Goal: Transaction & Acquisition: Purchase product/service

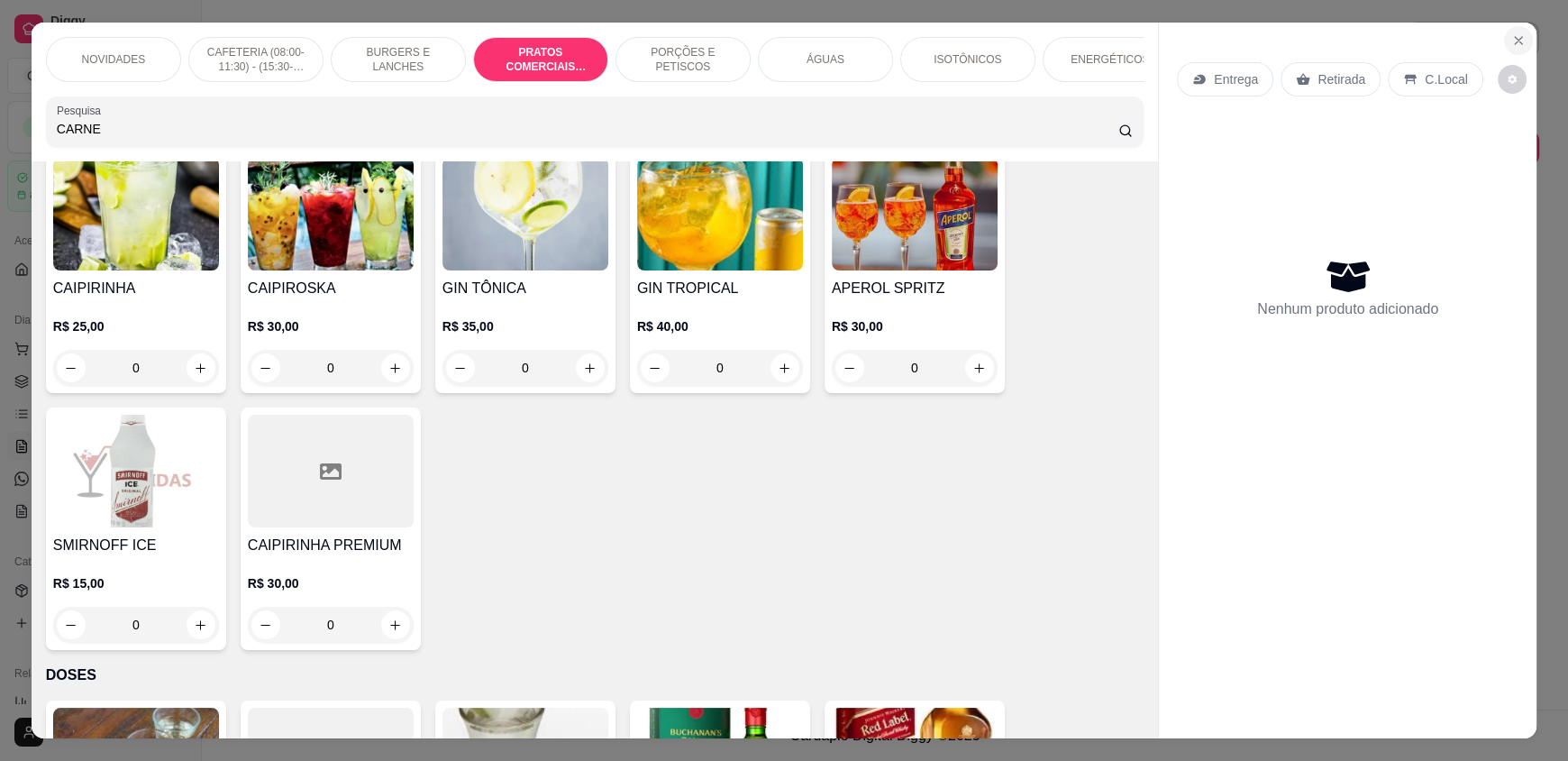
click at [1514, 42] on icon "Close" at bounding box center [1518, 40] width 14 height 14
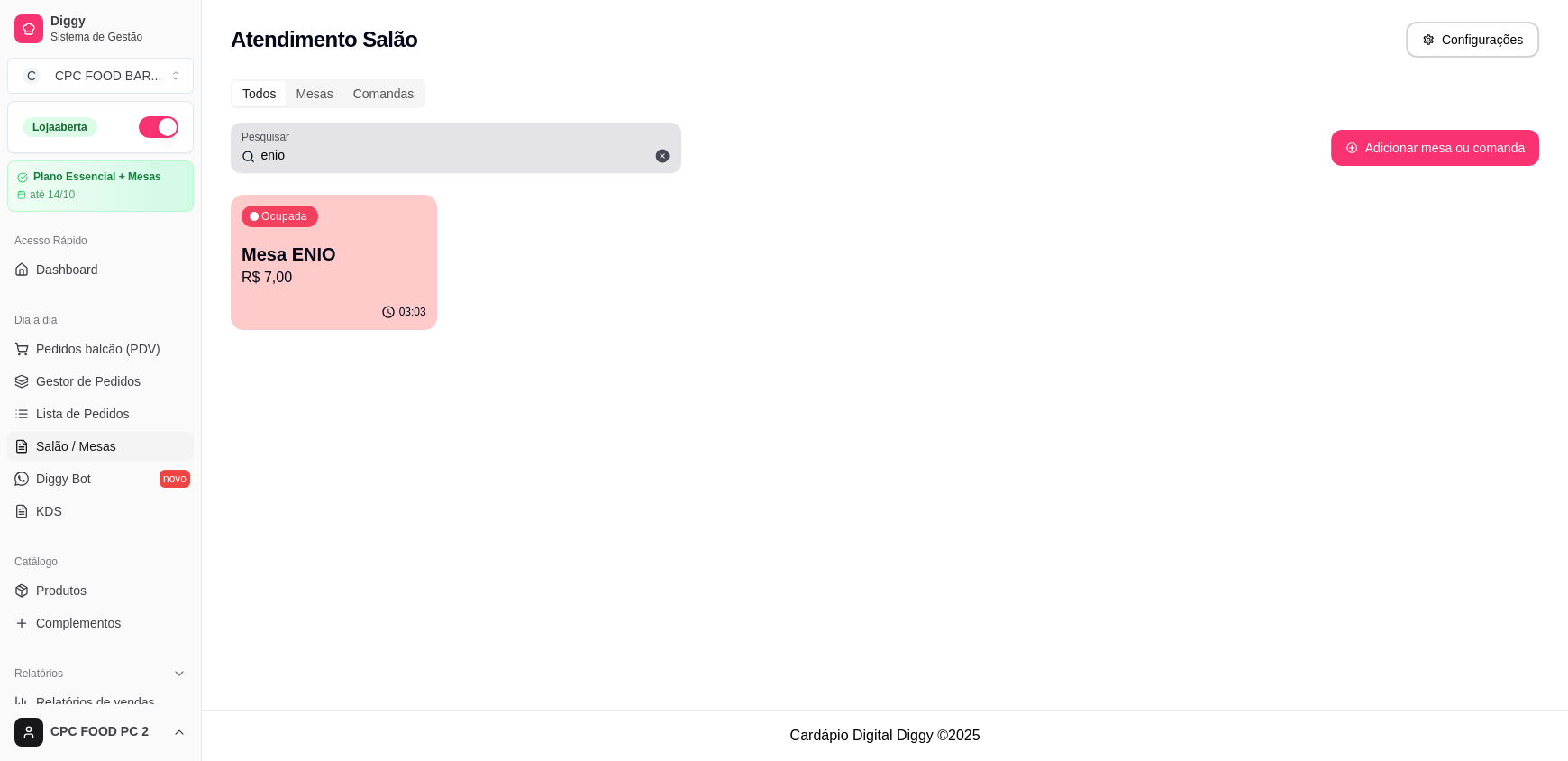
click at [302, 153] on input "enio" at bounding box center [463, 154] width 416 height 18
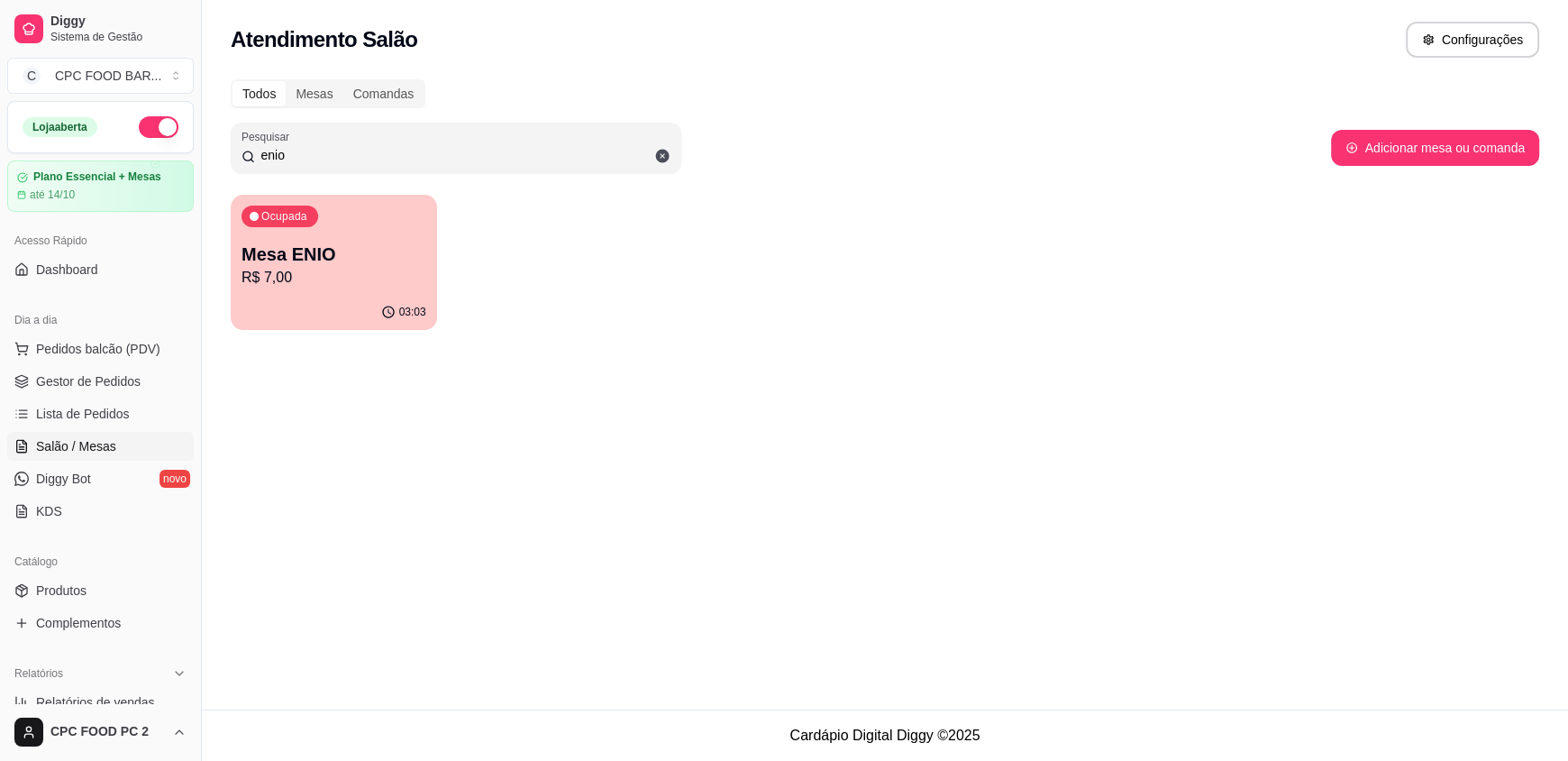
click at [302, 154] on input "enio" at bounding box center [463, 154] width 416 height 18
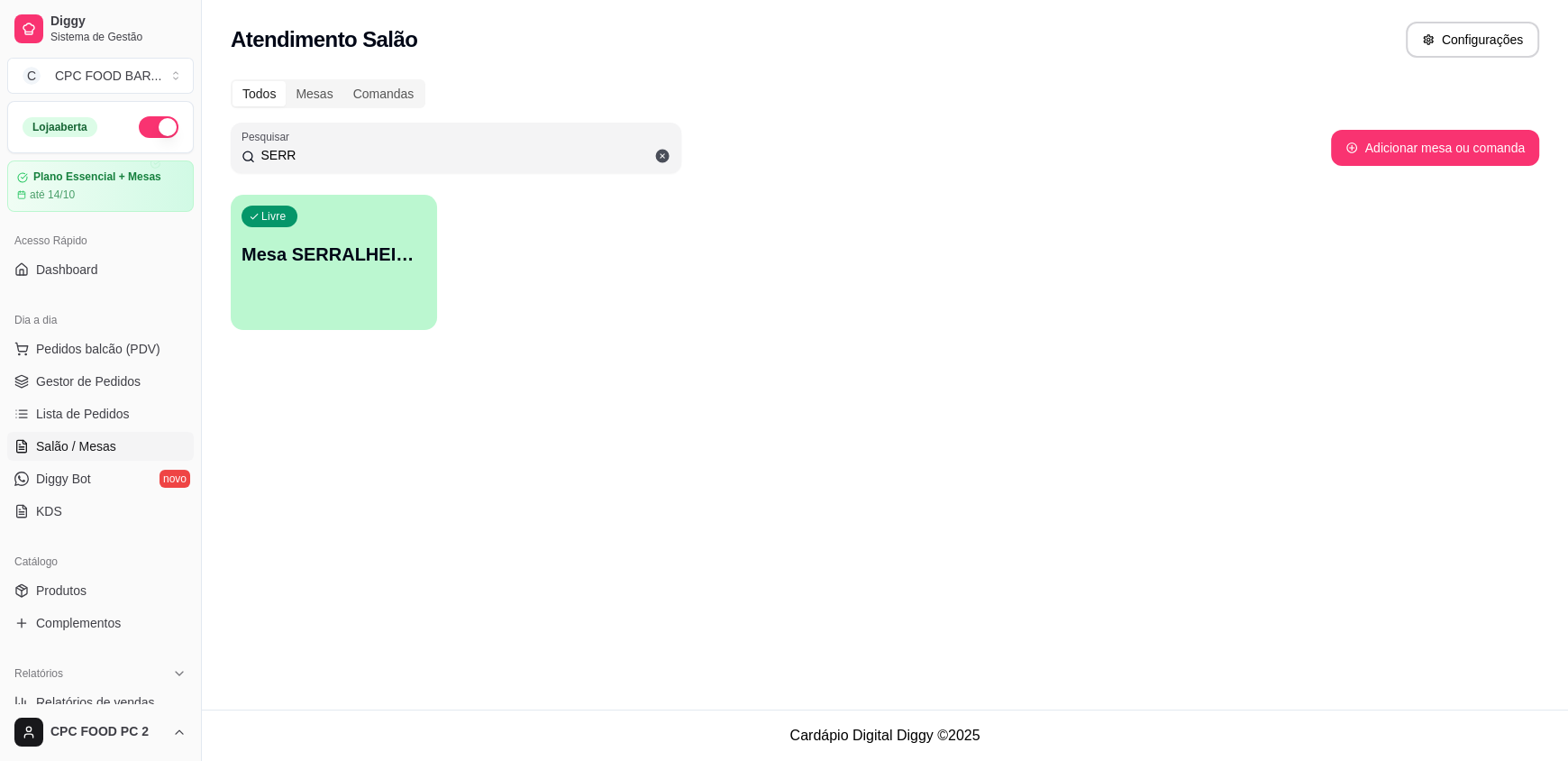
type input "SERR"
click at [331, 286] on div "Livre Mesa SERRALHEIRO CLUBE" at bounding box center [334, 251] width 200 height 110
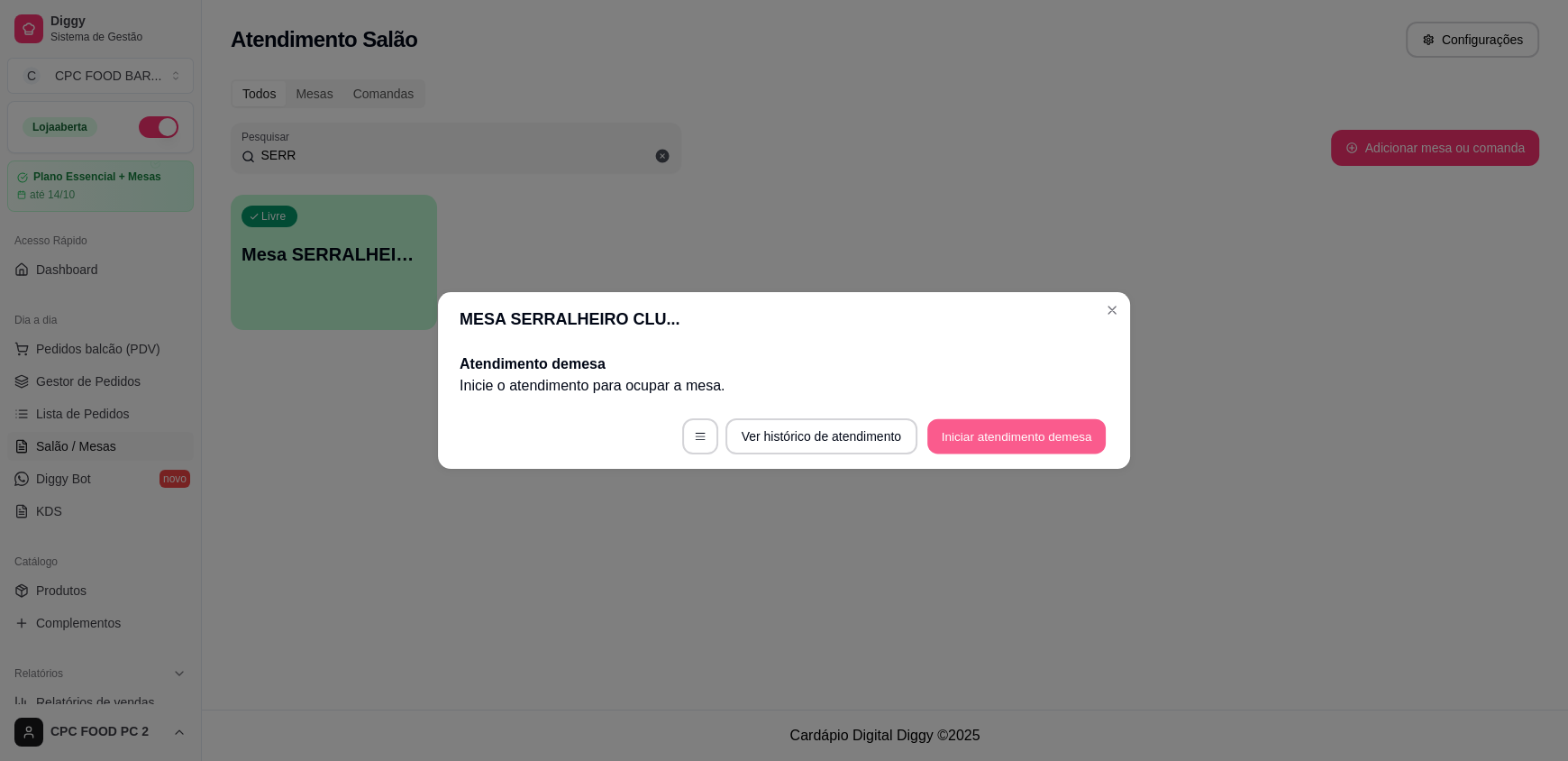
click at [992, 432] on button "Iniciar atendimento de mesa" at bounding box center [1016, 436] width 179 height 35
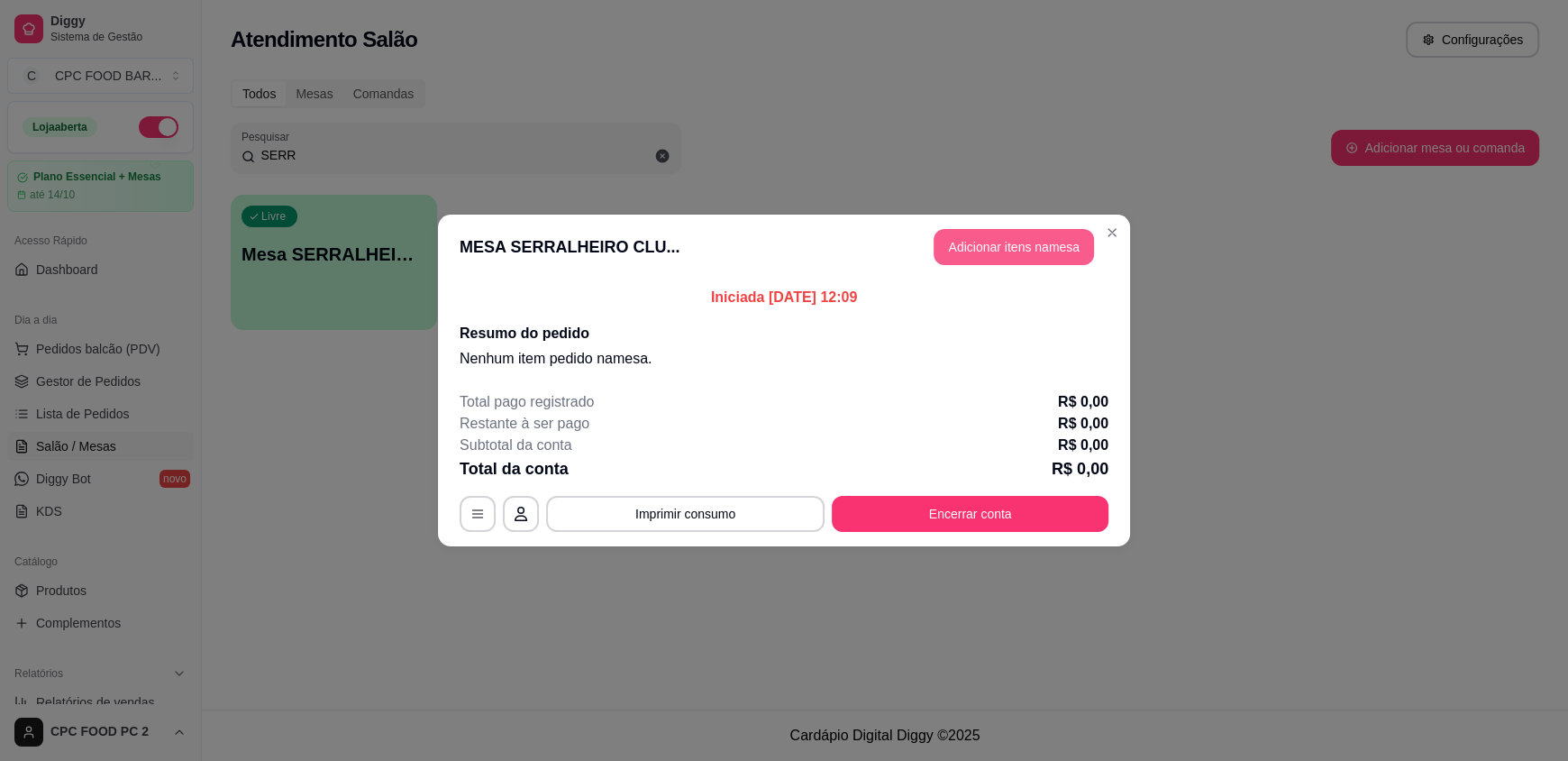
click at [1004, 262] on button "Adicionar itens na mesa" at bounding box center [1014, 247] width 161 height 36
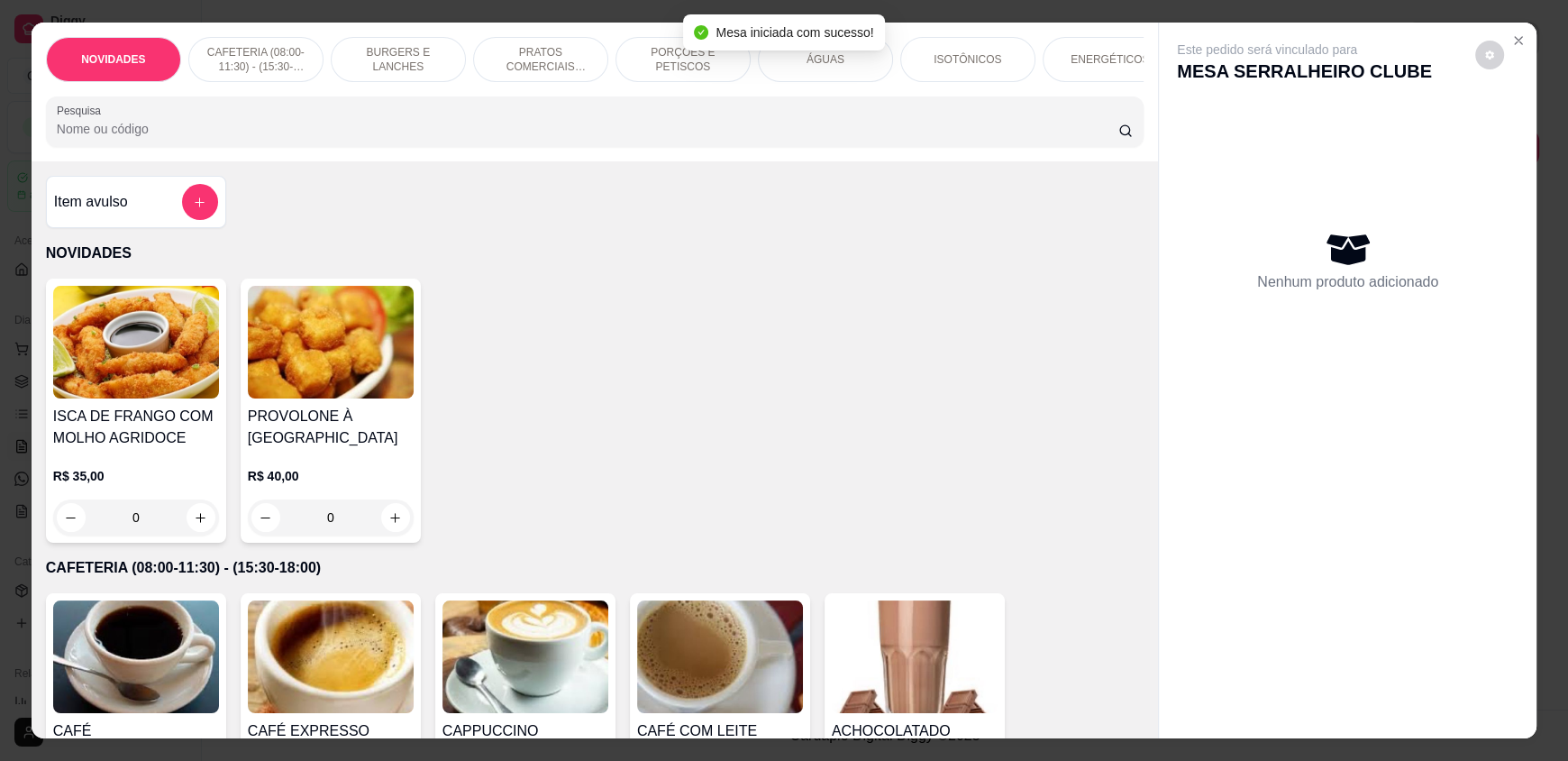
click at [401, 138] on input "Pesquisa" at bounding box center [588, 129] width 1062 height 18
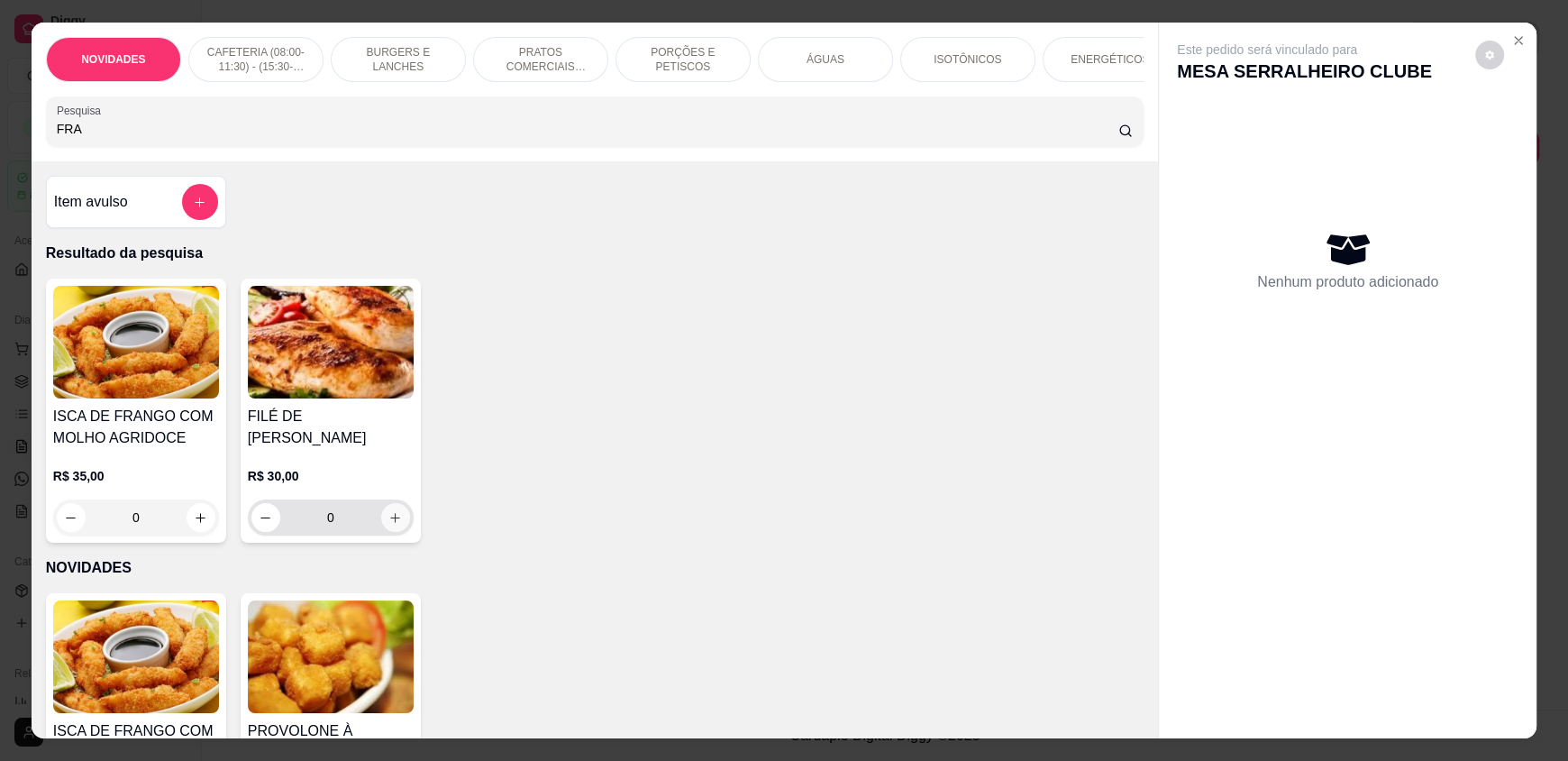
type input "FRA"
click at [388, 511] on icon "increase-product-quantity" at bounding box center [395, 518] width 13 height 13
type input "1"
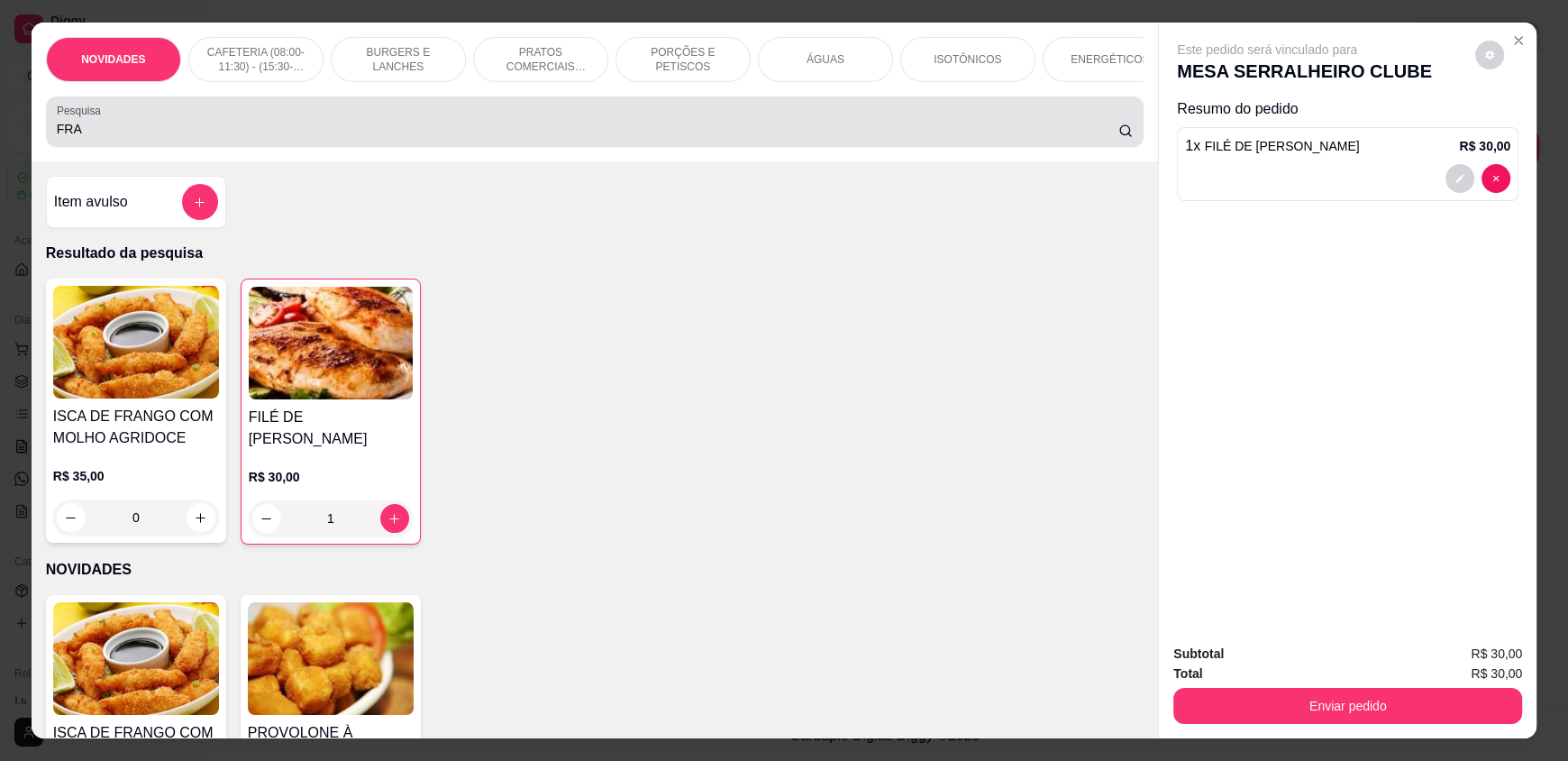
click at [237, 124] on div "FRA" at bounding box center [594, 122] width 1076 height 36
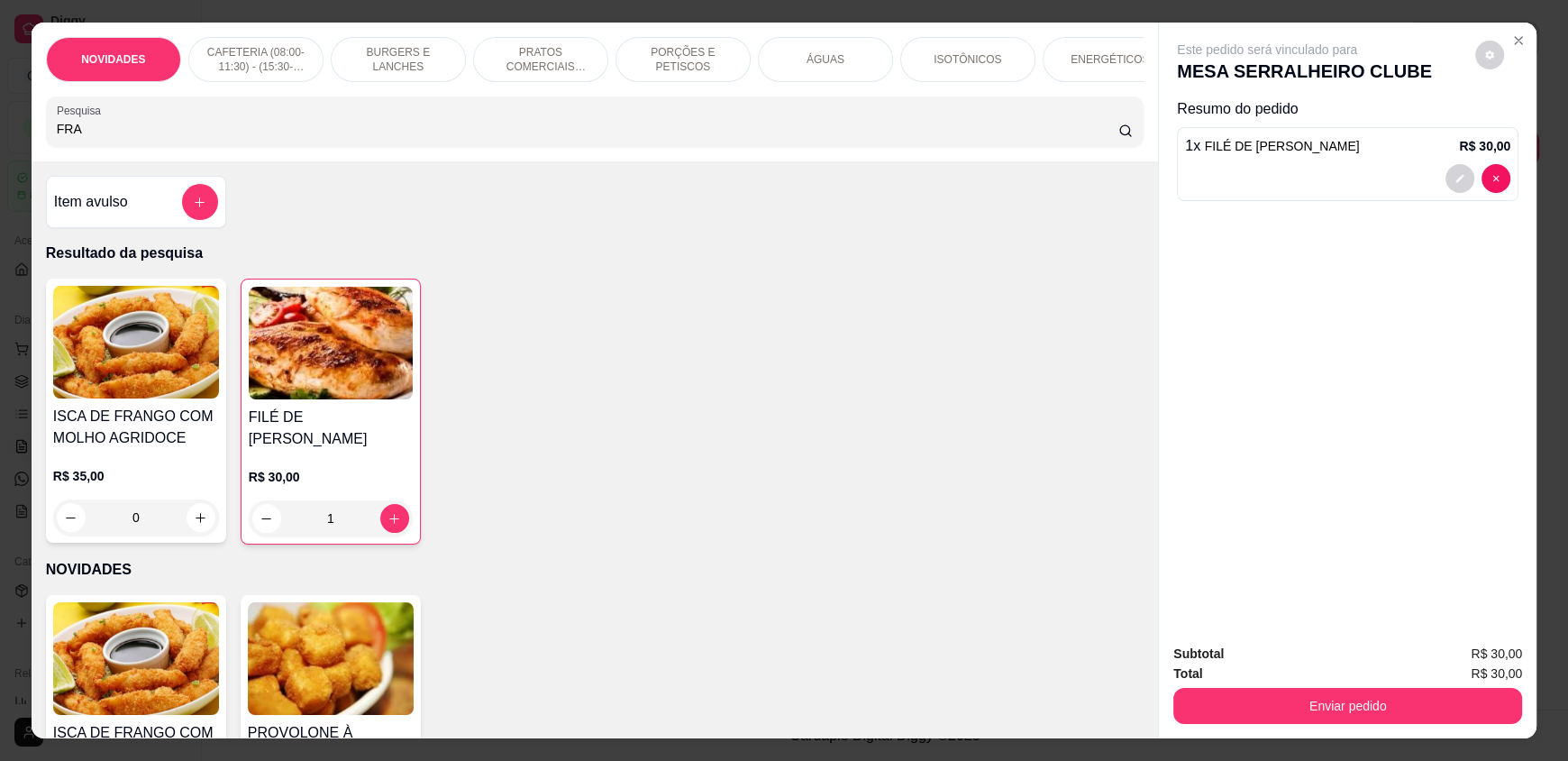
click at [234, 132] on div "FRA" at bounding box center [594, 122] width 1076 height 36
click at [234, 133] on div "FRA" at bounding box center [594, 122] width 1076 height 36
click at [233, 138] on input "FRA" at bounding box center [588, 129] width 1062 height 18
click at [231, 138] on input "FRA" at bounding box center [588, 129] width 1062 height 18
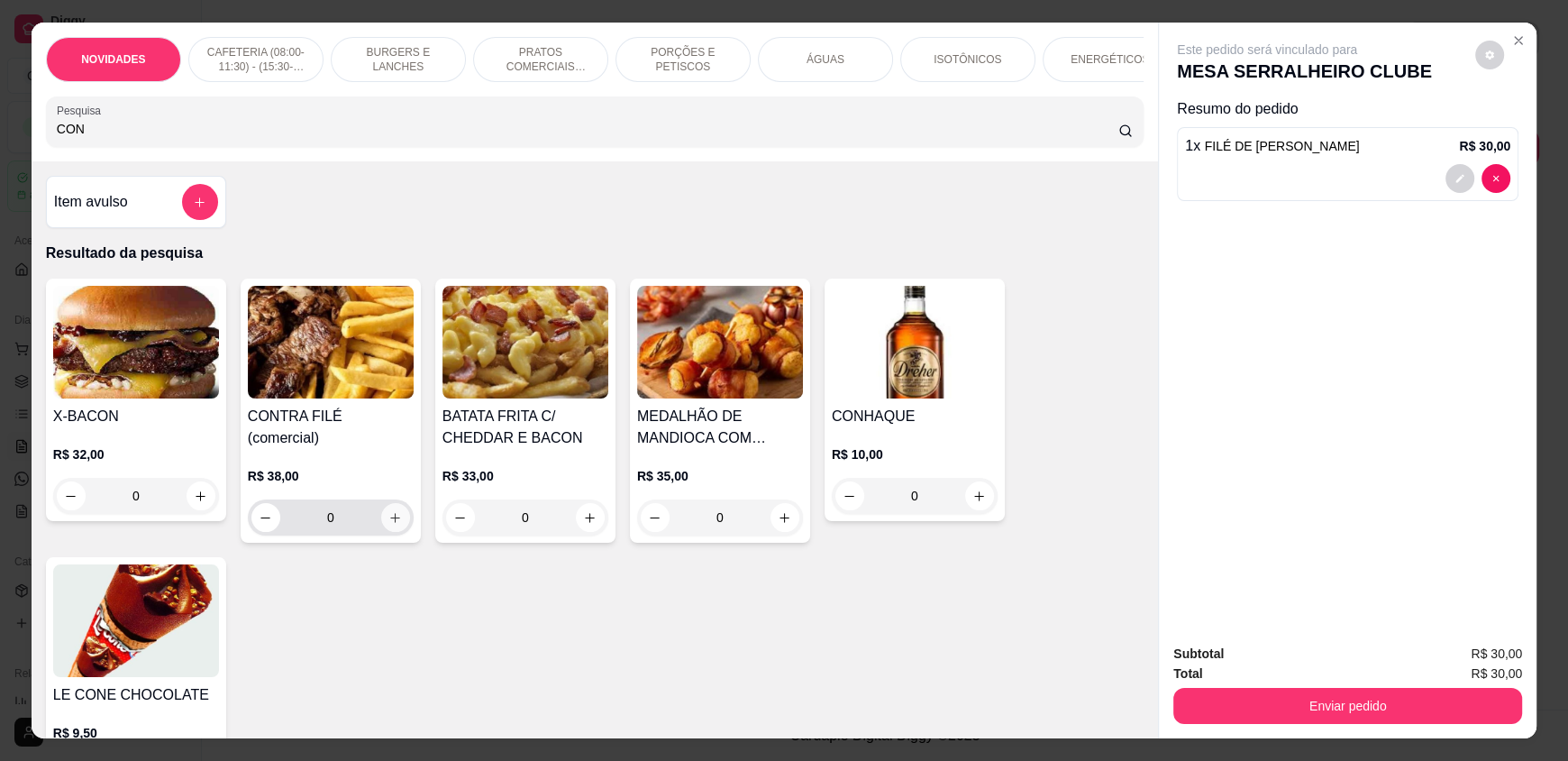
type input "CON"
click at [389, 512] on icon "increase-product-quantity" at bounding box center [396, 518] width 13 height 13
type input "1"
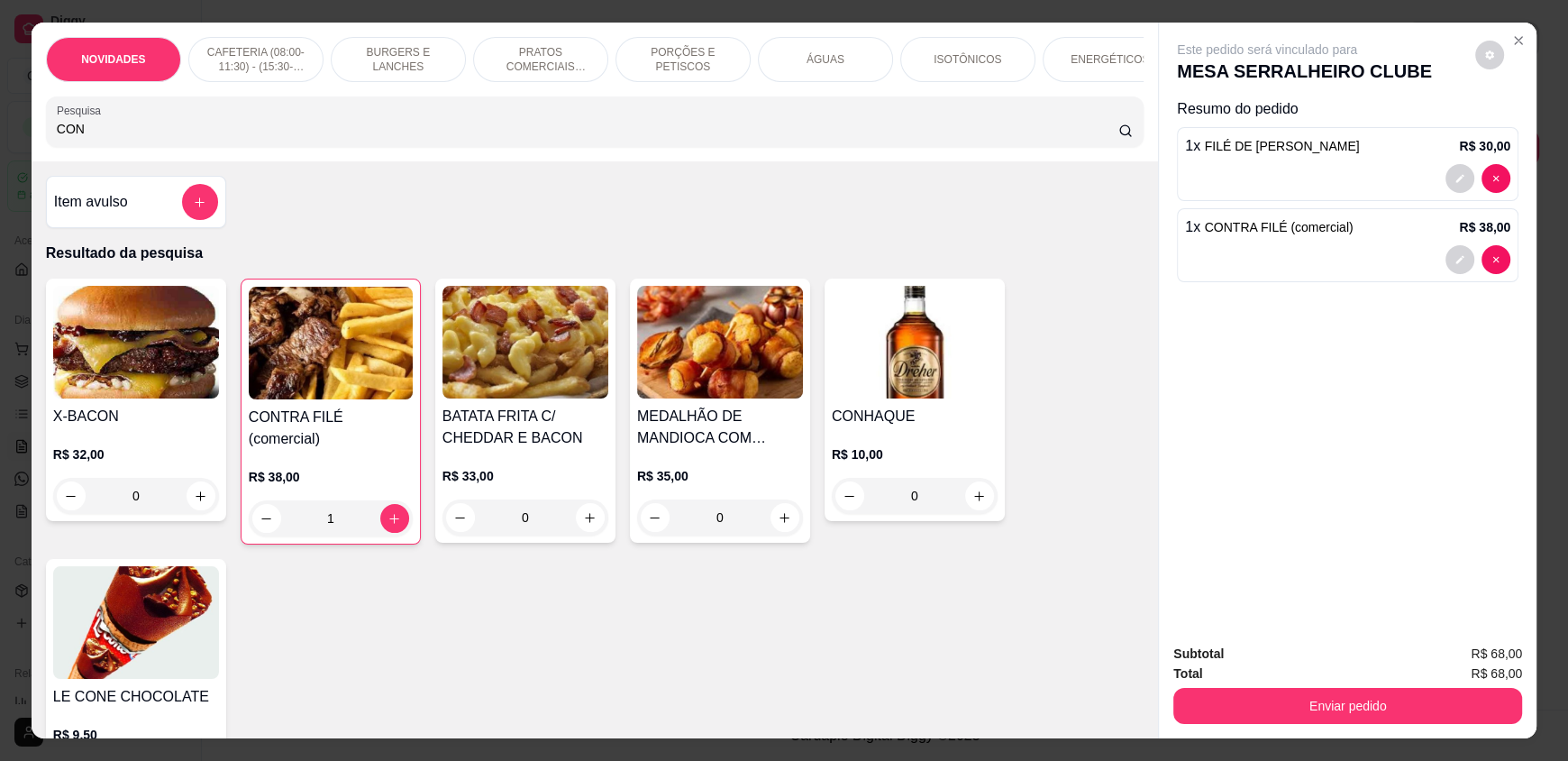
click at [132, 134] on input "CON" at bounding box center [588, 129] width 1062 height 18
click at [129, 138] on input "CON" at bounding box center [588, 129] width 1062 height 18
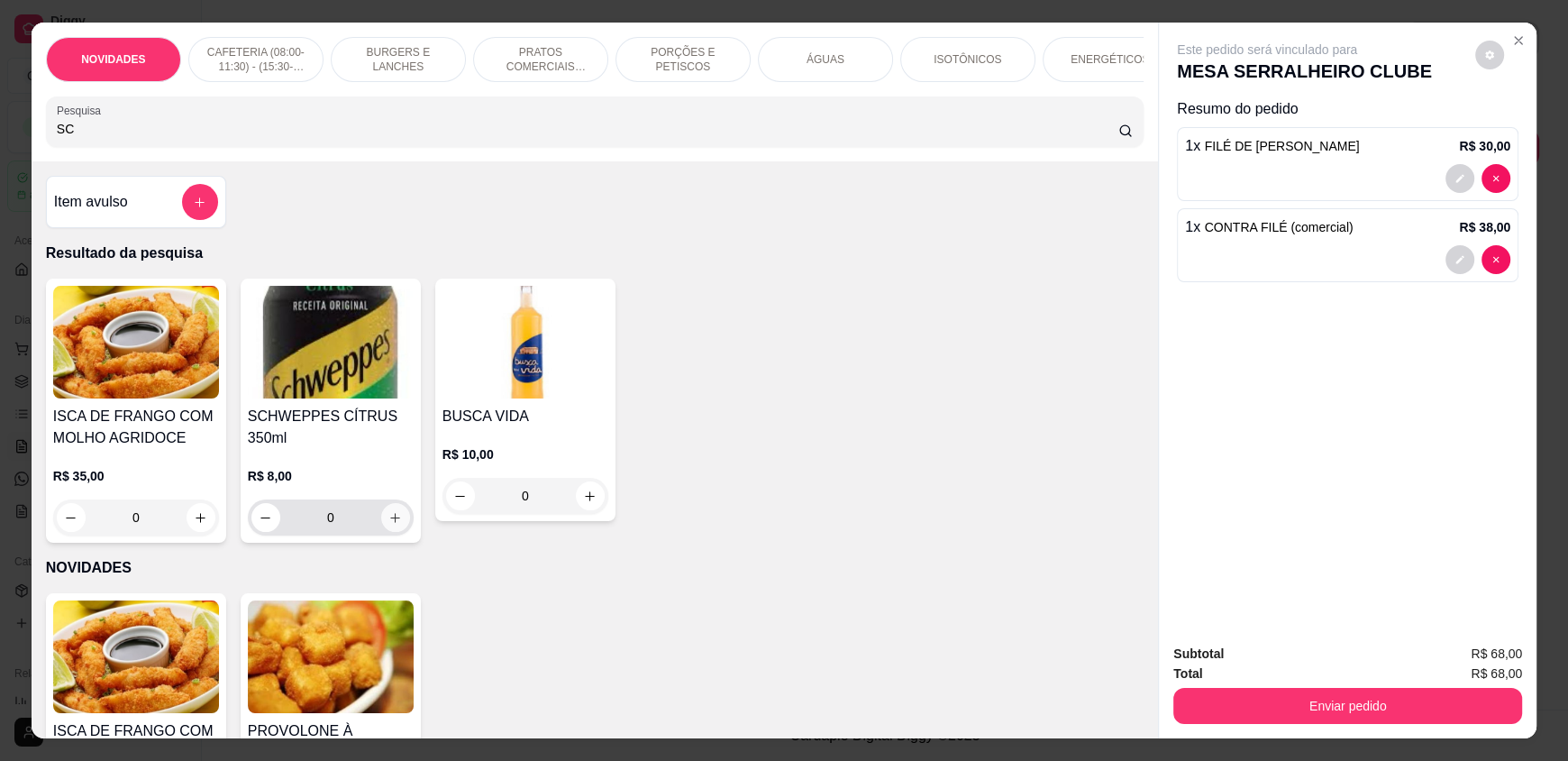
type input "SC"
click at [395, 532] on button "increase-product-quantity" at bounding box center [395, 517] width 29 height 29
type input "1"
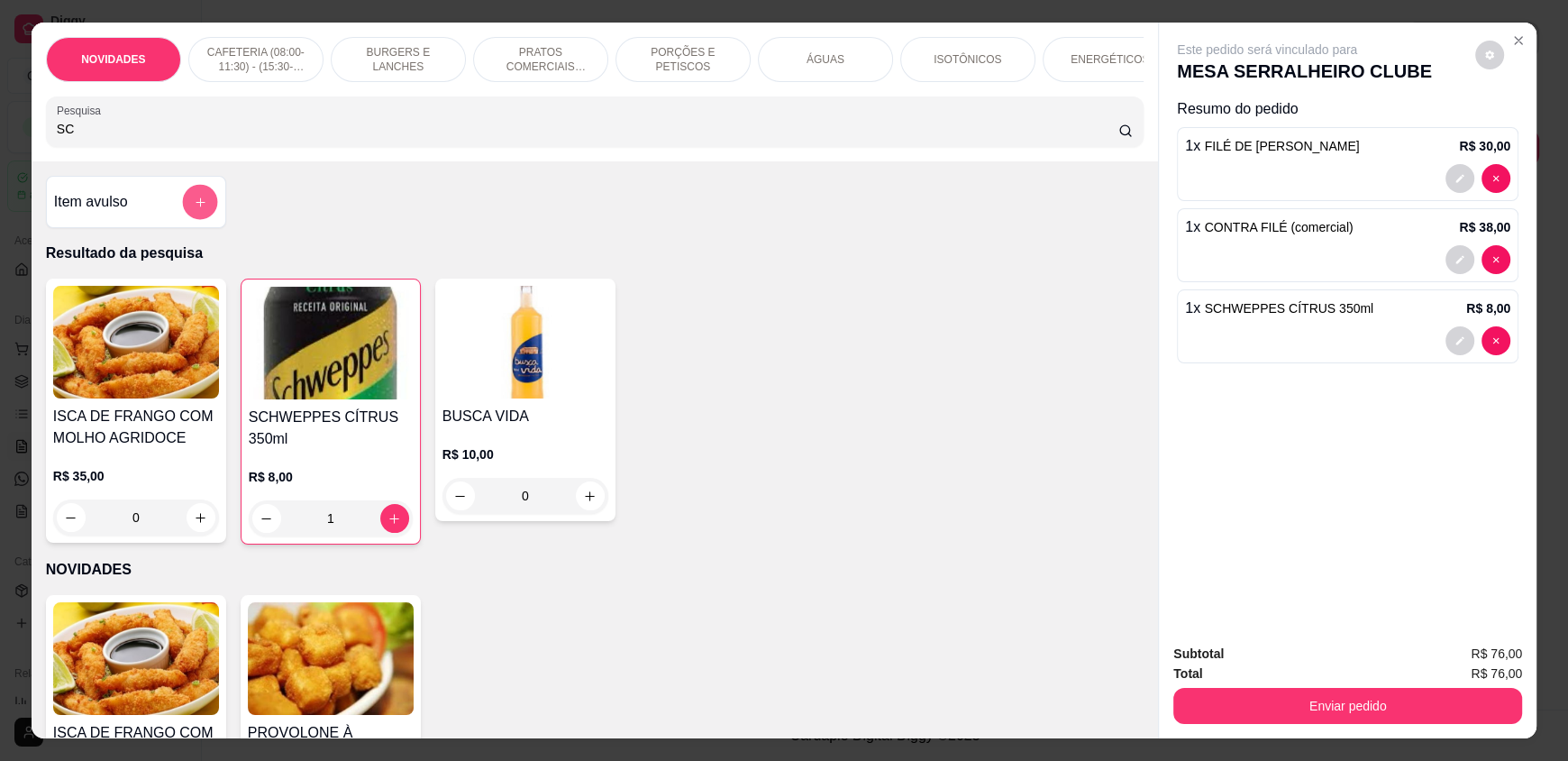
click at [200, 216] on button "add-separate-item" at bounding box center [199, 201] width 35 height 35
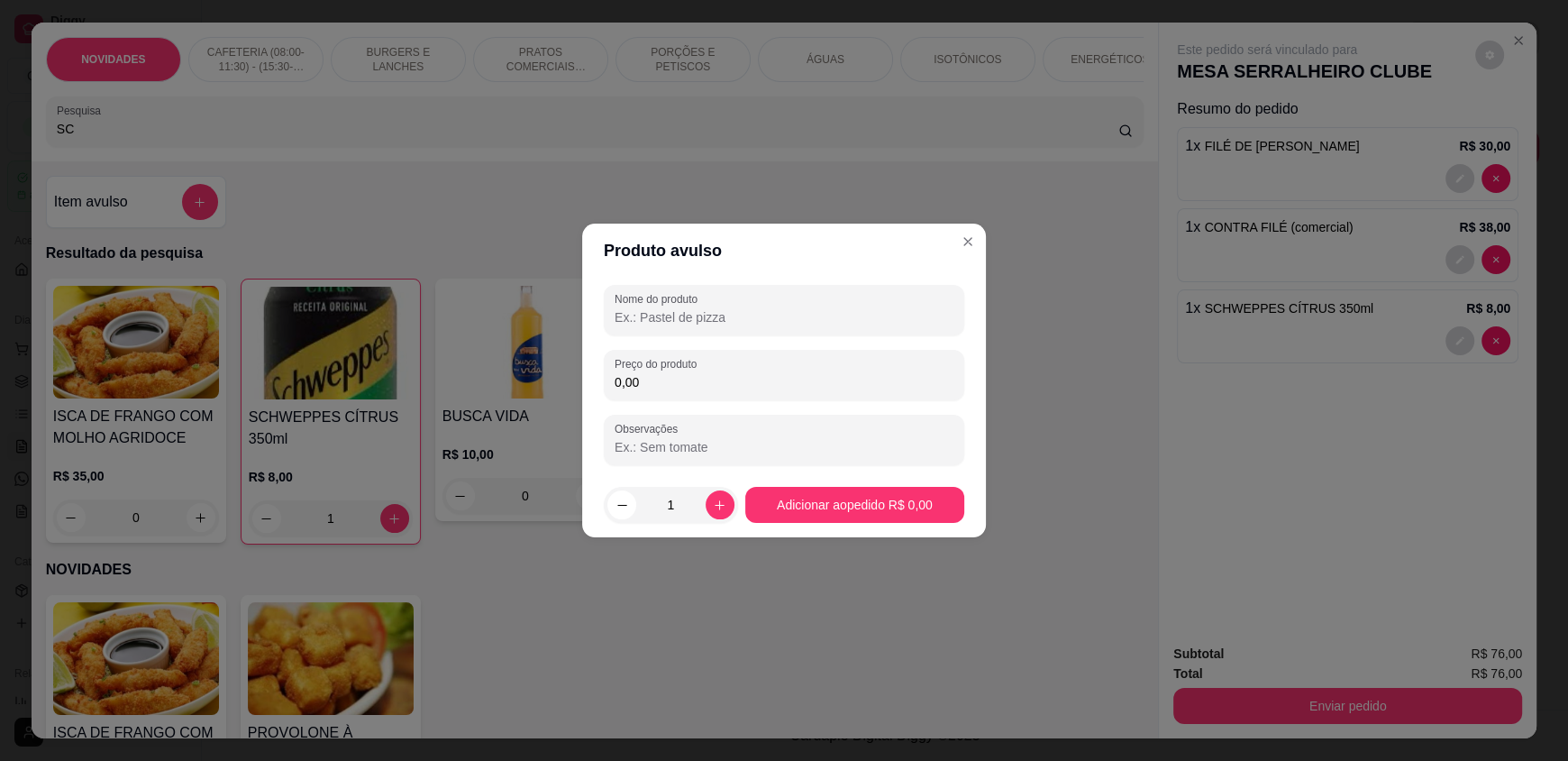
click at [651, 308] on input "Nome do produto" at bounding box center [784, 317] width 339 height 18
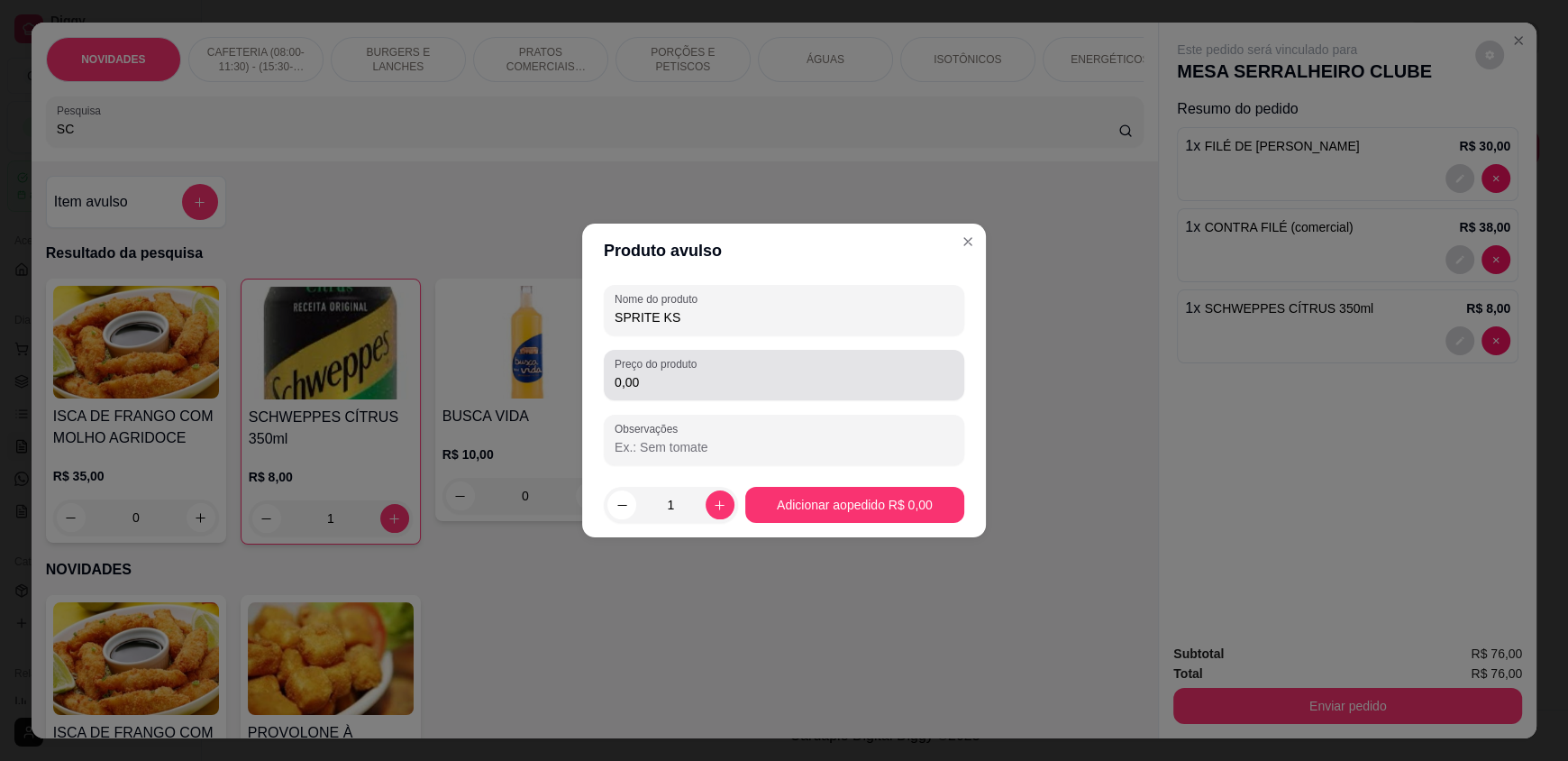
type input "SPRITE KS"
click at [660, 379] on input "0,00" at bounding box center [784, 382] width 339 height 18
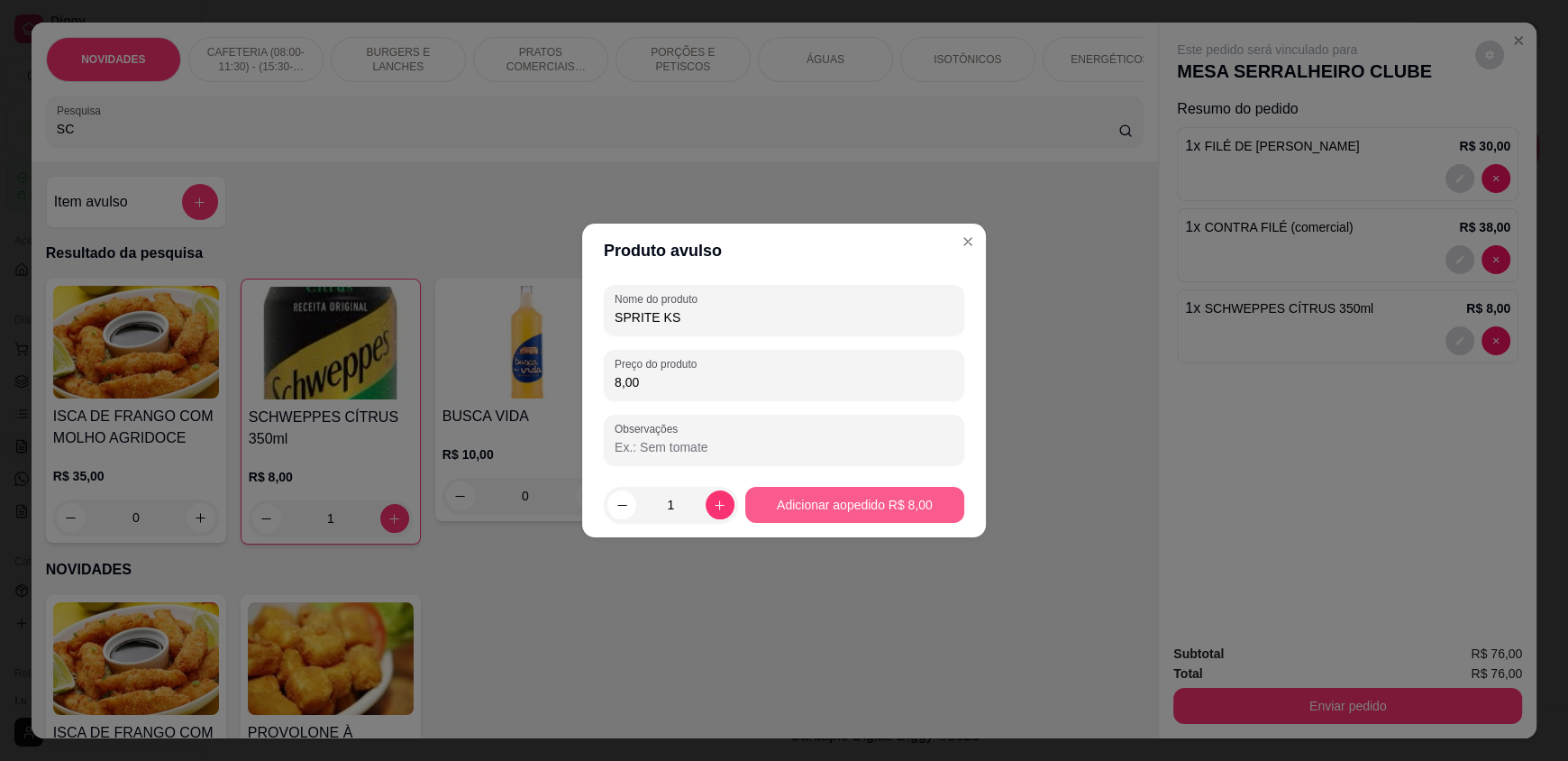
type input "8,00"
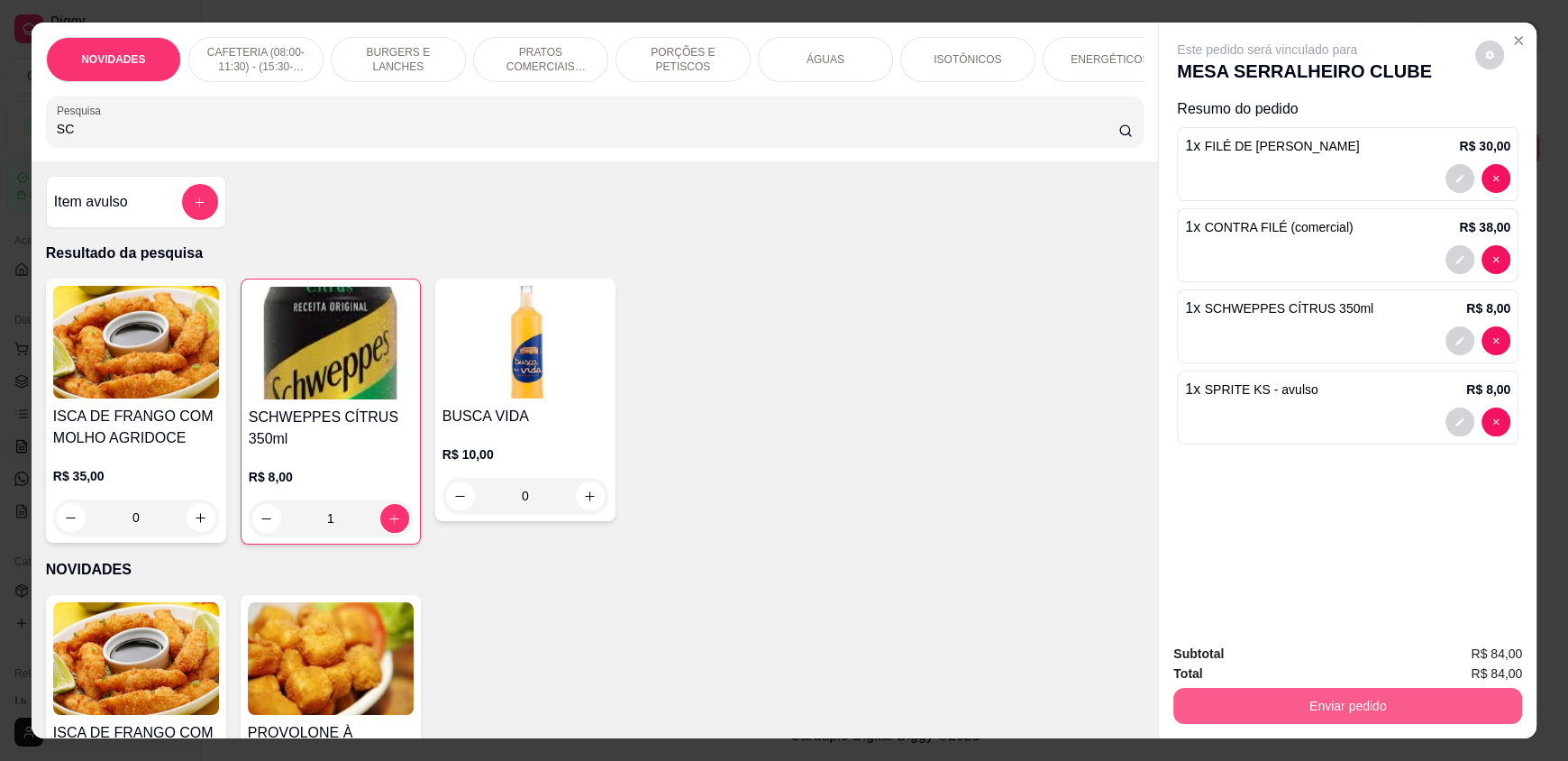
click at [1453, 703] on button "Enviar pedido" at bounding box center [1347, 705] width 349 height 36
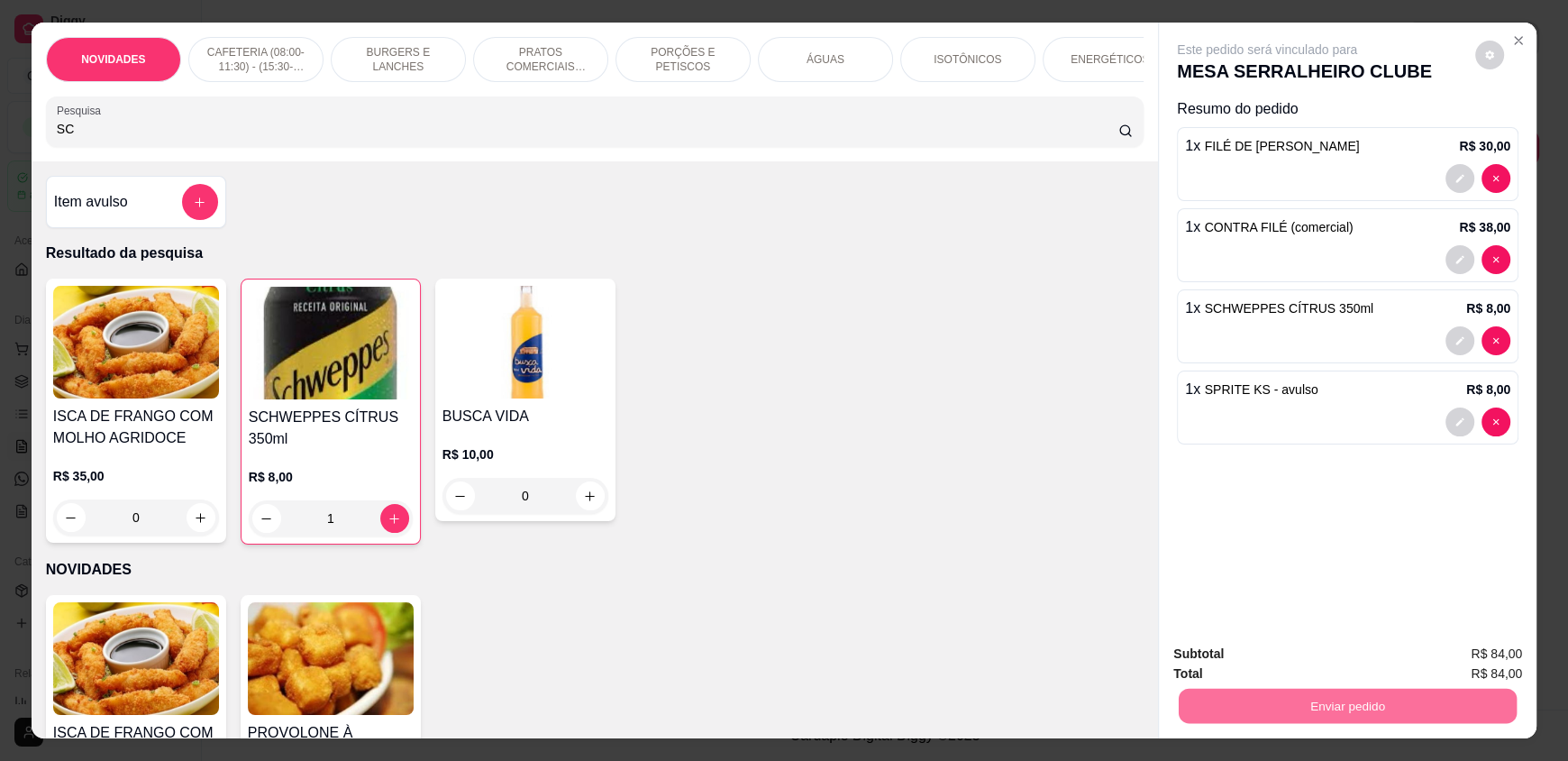
click at [1387, 662] on button "Registrar cliente" at bounding box center [1354, 662] width 119 height 34
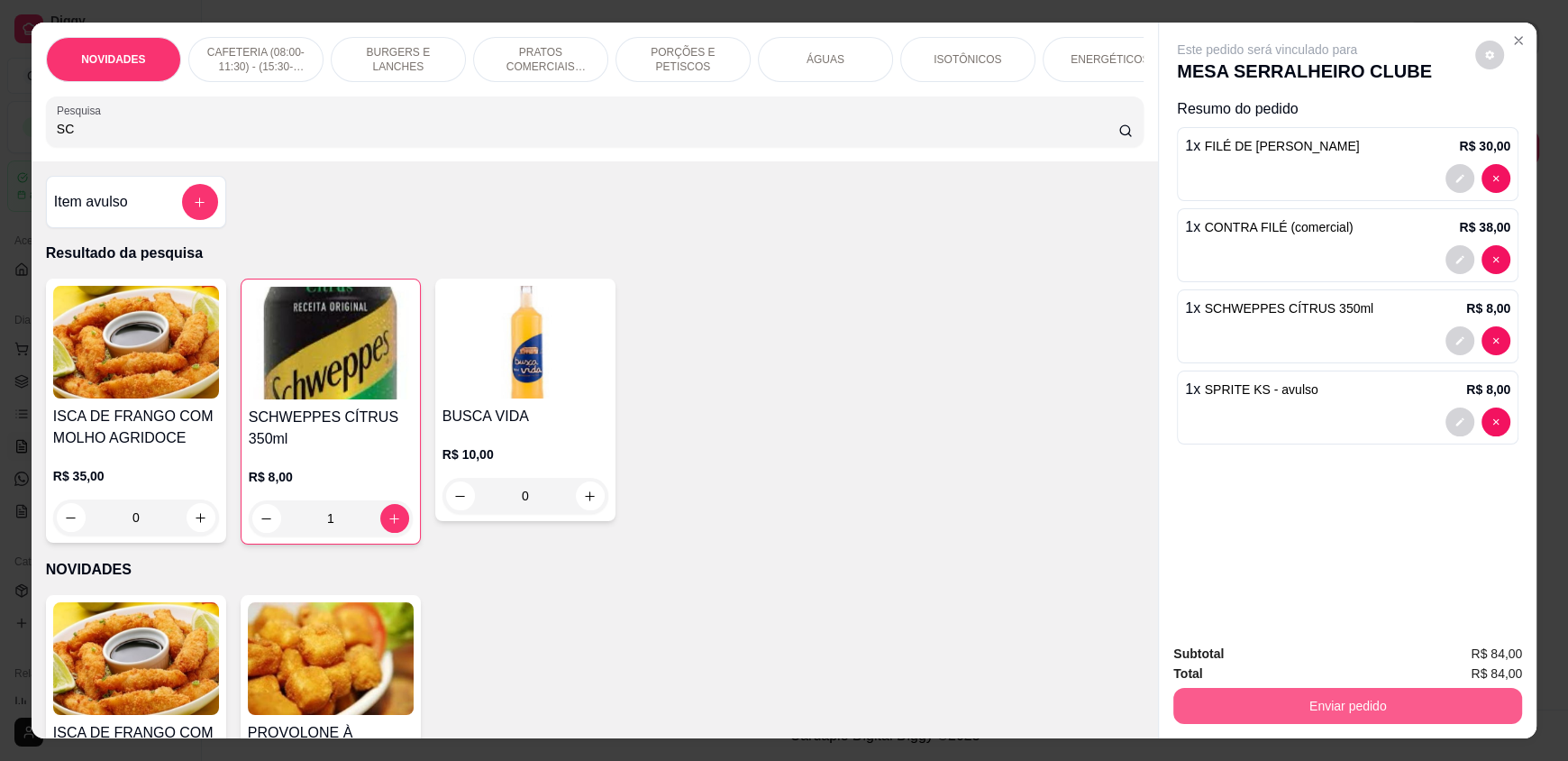
click at [1483, 700] on button "Enviar pedido" at bounding box center [1347, 705] width 349 height 36
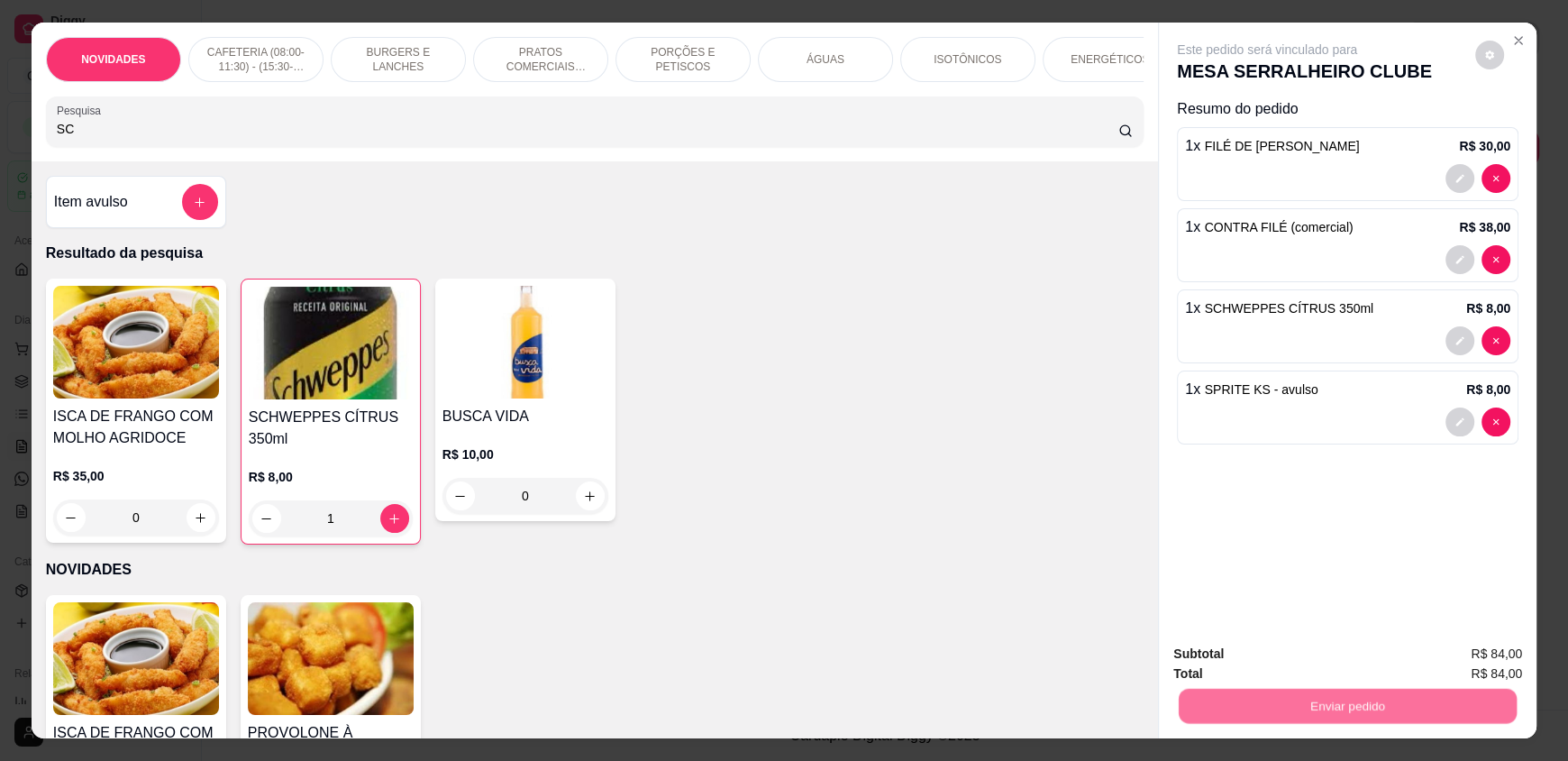
click at [1485, 662] on button "Enviar pedido" at bounding box center [1474, 662] width 102 height 34
